Goal: Navigation & Orientation: Find specific page/section

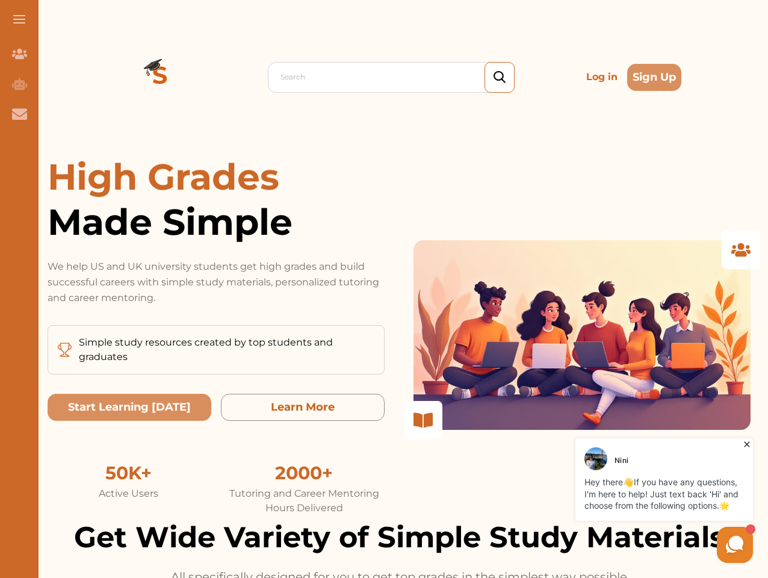
click at [384, 289] on p "We help US and UK university students get high grades and build successful care…" at bounding box center [216, 282] width 337 height 47
click at [19, 19] on span at bounding box center [19, 19] width 12 height 1
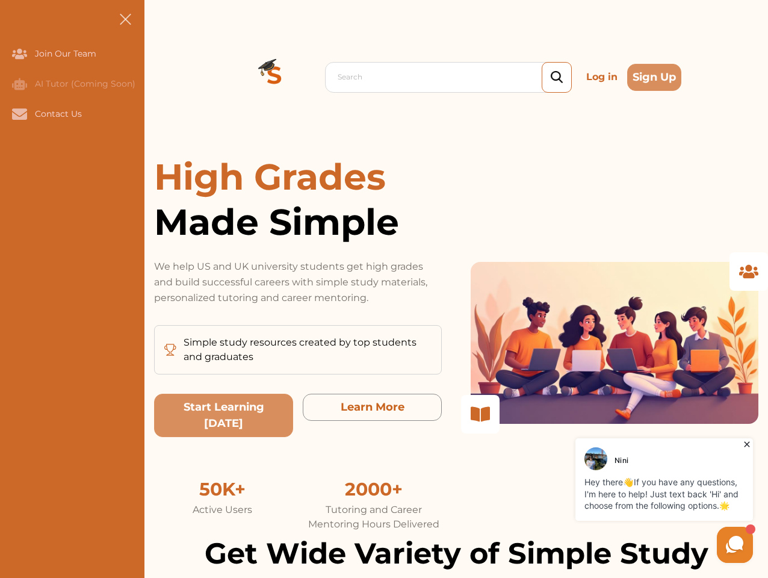
click at [19, 54] on icon "Join Our Team" at bounding box center [19, 54] width 15 height 10
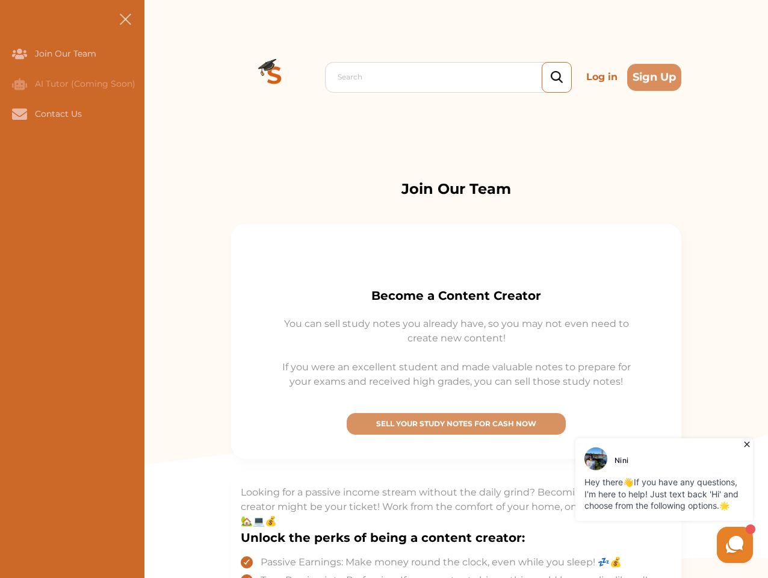
click at [19, 84] on icon "AI Tutor (Coming Soon)" at bounding box center [19, 84] width 15 height 12
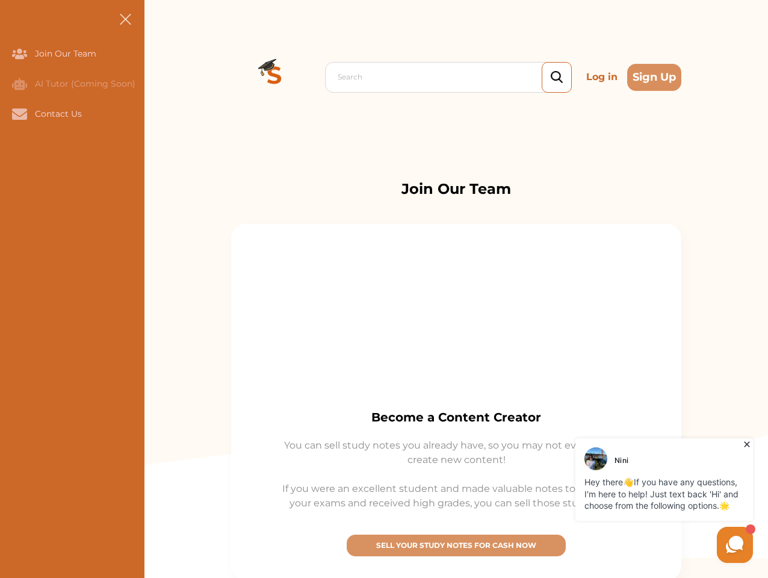
click at [19, 114] on icon "Contact Us" at bounding box center [19, 113] width 15 height 11
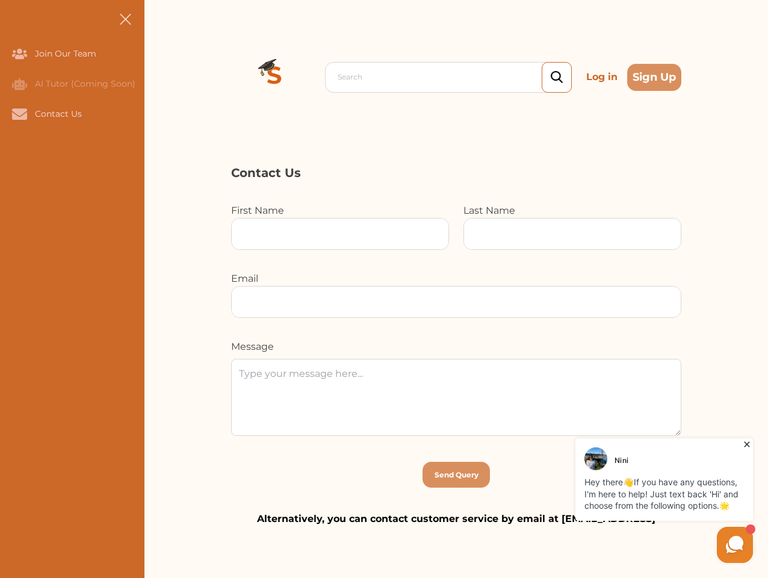
click at [160, 77] on div "Search Log in Sign Up Search Log in Sign Up" at bounding box center [456, 77] width 624 height 154
click at [610, 77] on p "Log in" at bounding box center [601, 77] width 41 height 24
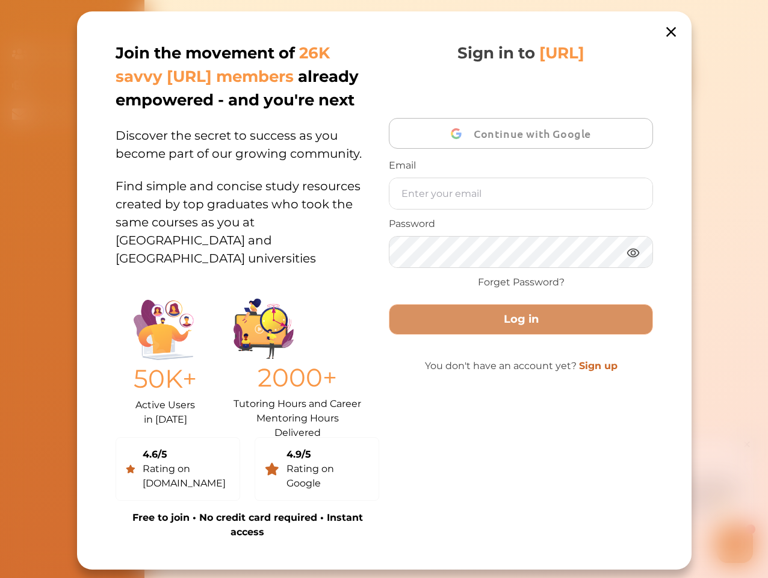
click at [657, 77] on div "Join the movement of 26K savvy [URL] members already empowered - and you're nex…" at bounding box center [384, 290] width 615 height 558
click at [129, 377] on div "50K+ Active Users in [DATE] 2000+ Tutoring Hours and Career Mentoring Hours Del…" at bounding box center [248, 359] width 264 height 136
